Goal: Information Seeking & Learning: Learn about a topic

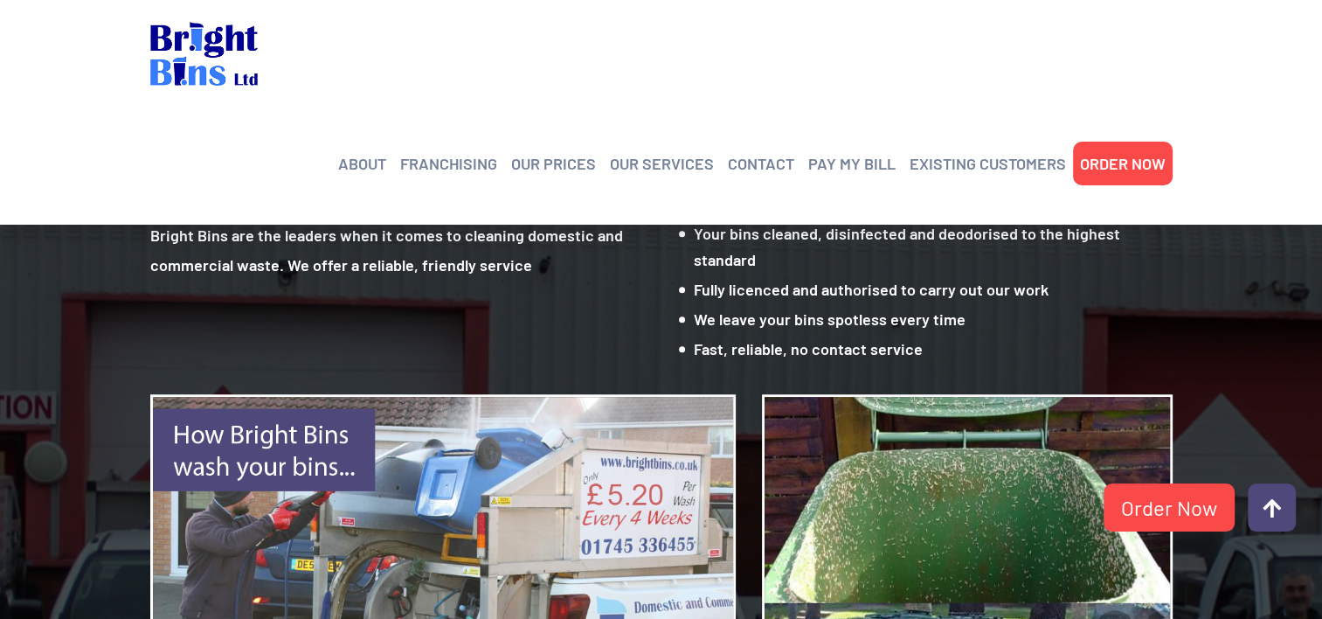
scroll to position [1197, 0]
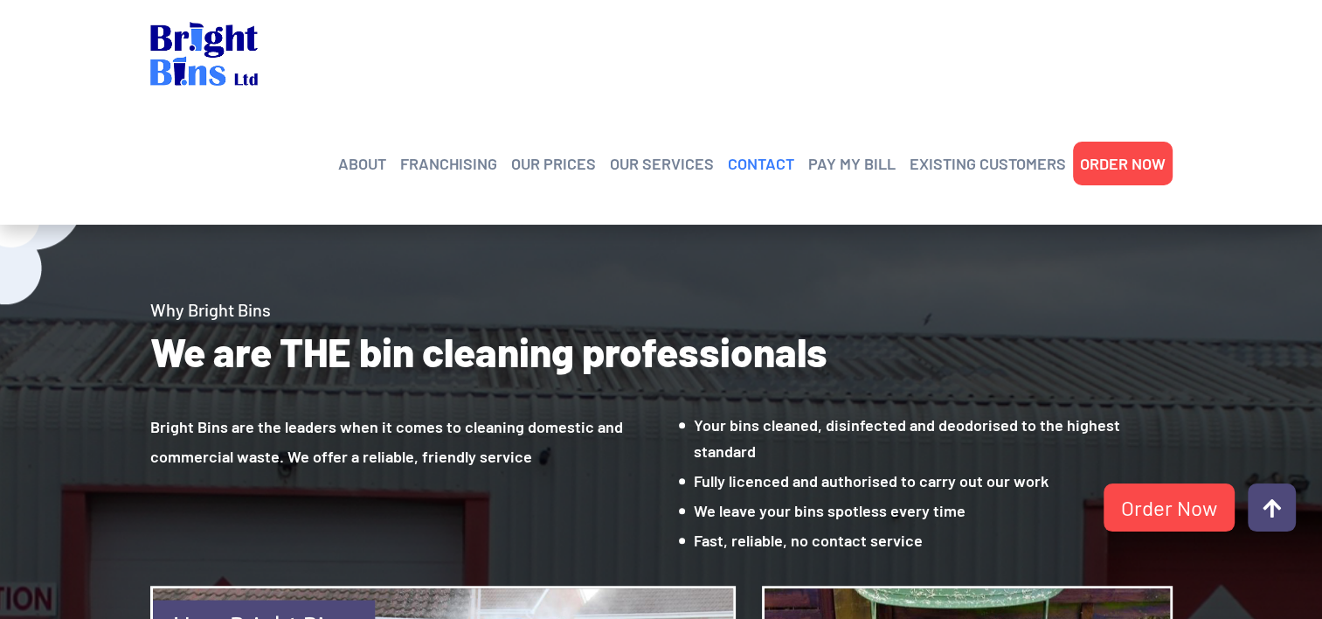
click at [762, 150] on link "CONTACT" at bounding box center [761, 163] width 66 height 26
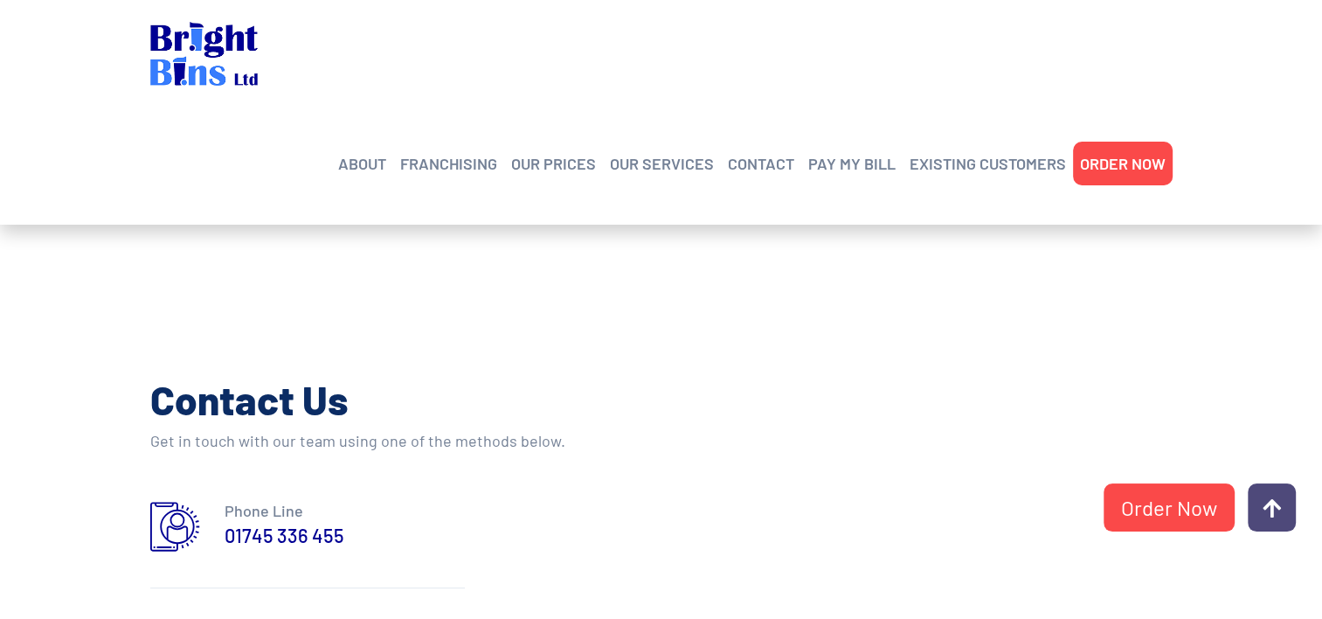
scroll to position [612, 0]
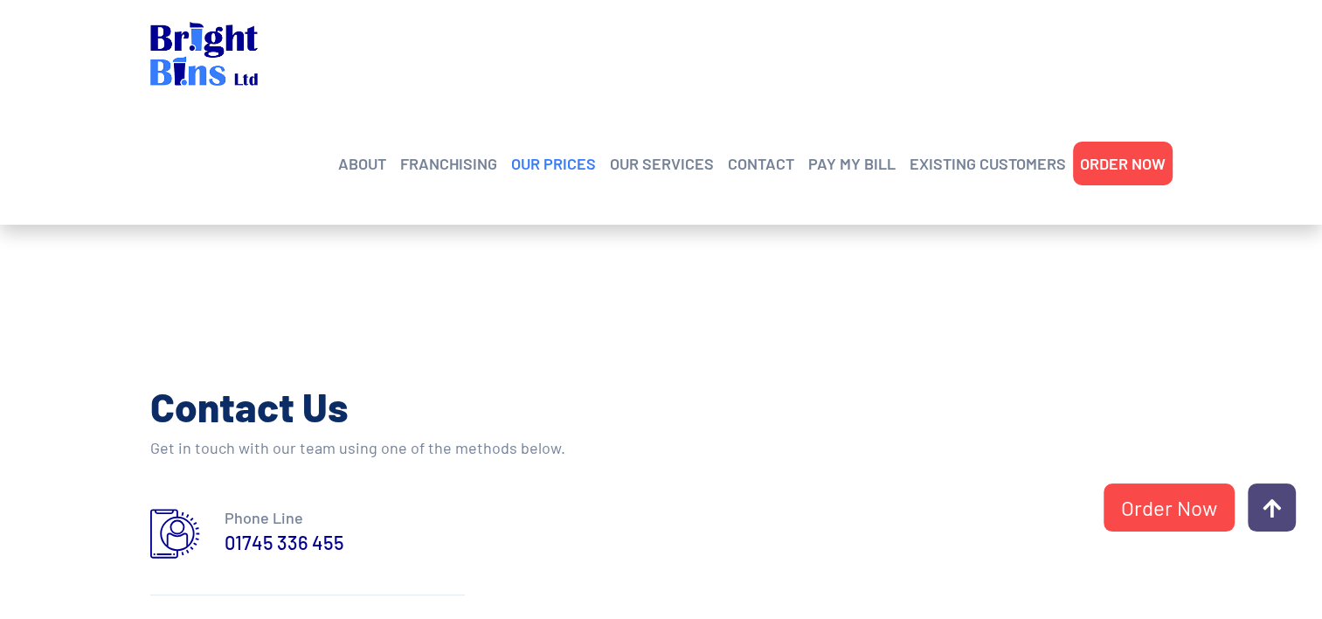
click at [535, 150] on link "OUR PRICES" at bounding box center [553, 163] width 85 height 26
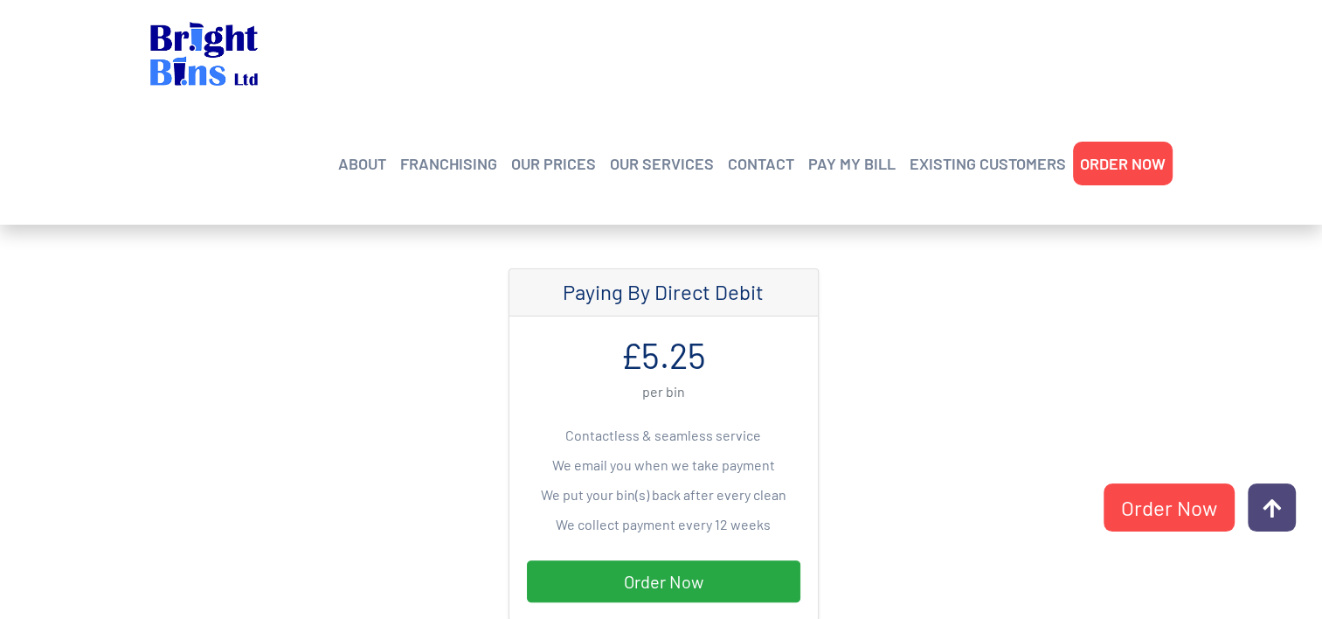
scroll to position [524, 0]
